Goal: Information Seeking & Learning: Understand process/instructions

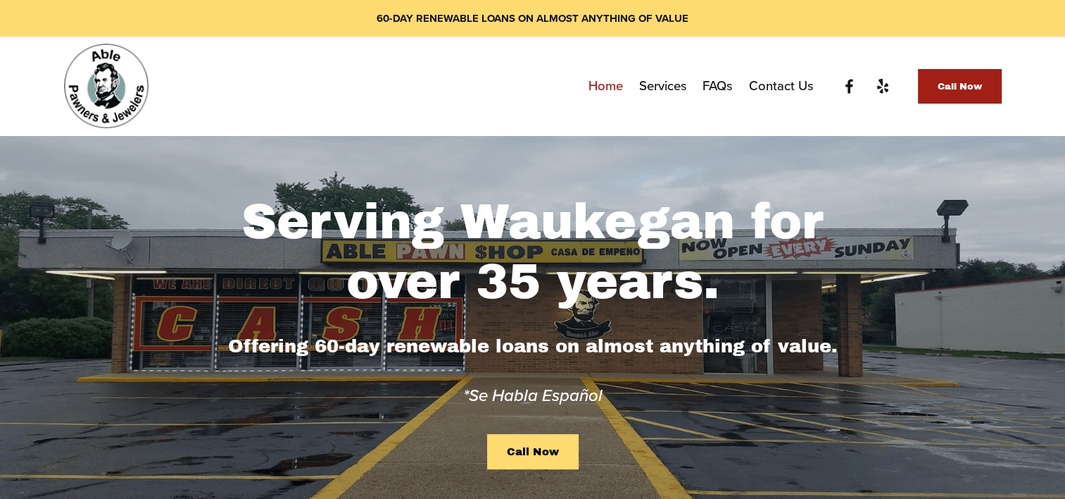
scroll to position [15, 0]
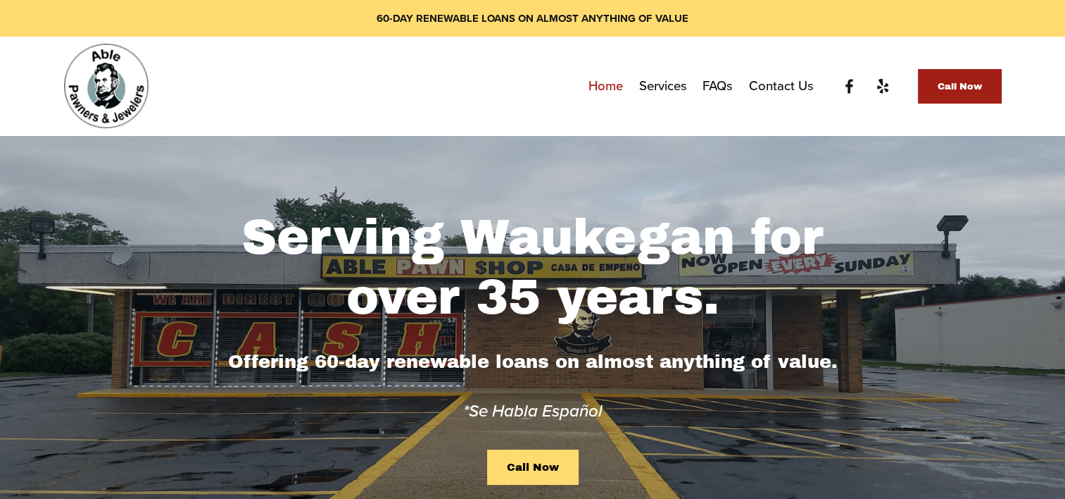
click at [659, 87] on link "Services" at bounding box center [663, 86] width 48 height 26
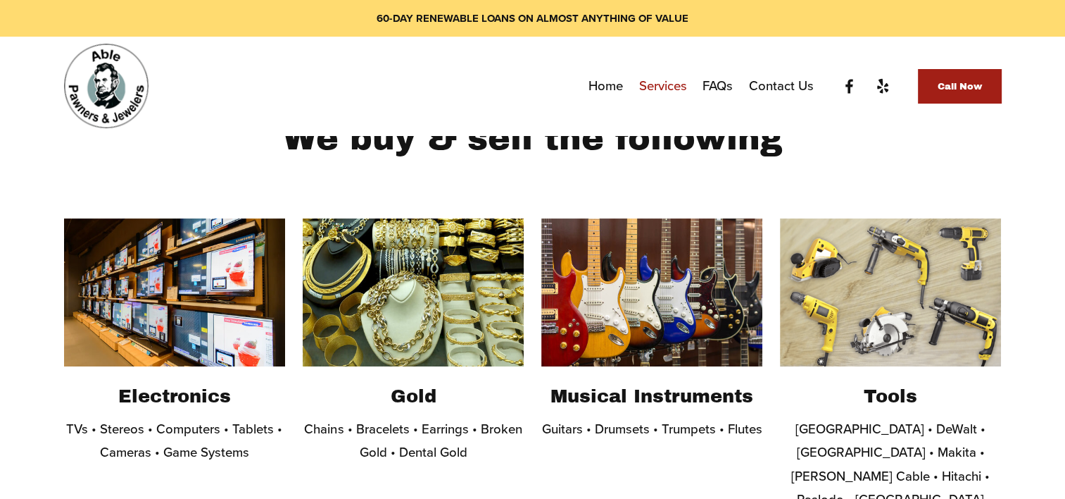
scroll to position [242, 0]
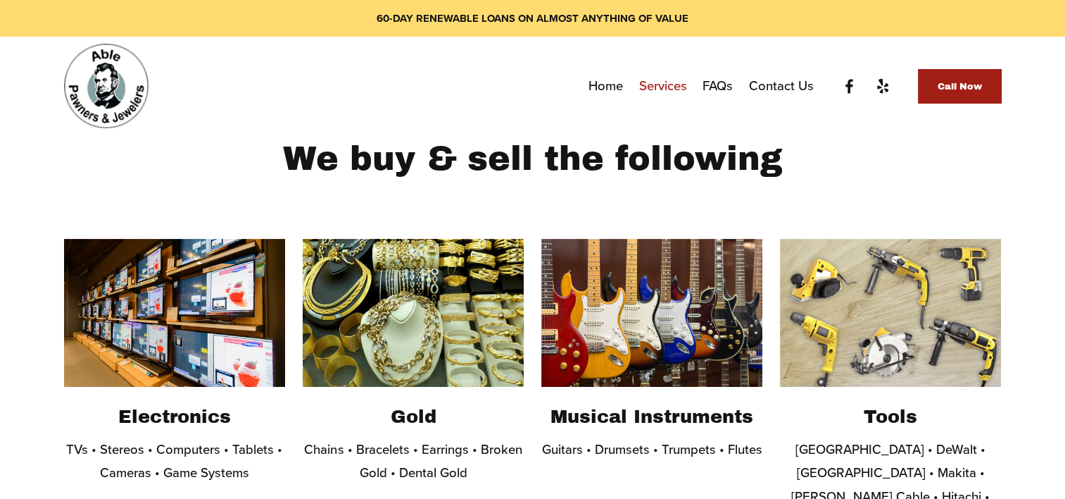
click at [715, 84] on link "FAQs" at bounding box center [718, 86] width 30 height 26
